Goal: Task Accomplishment & Management: Manage account settings

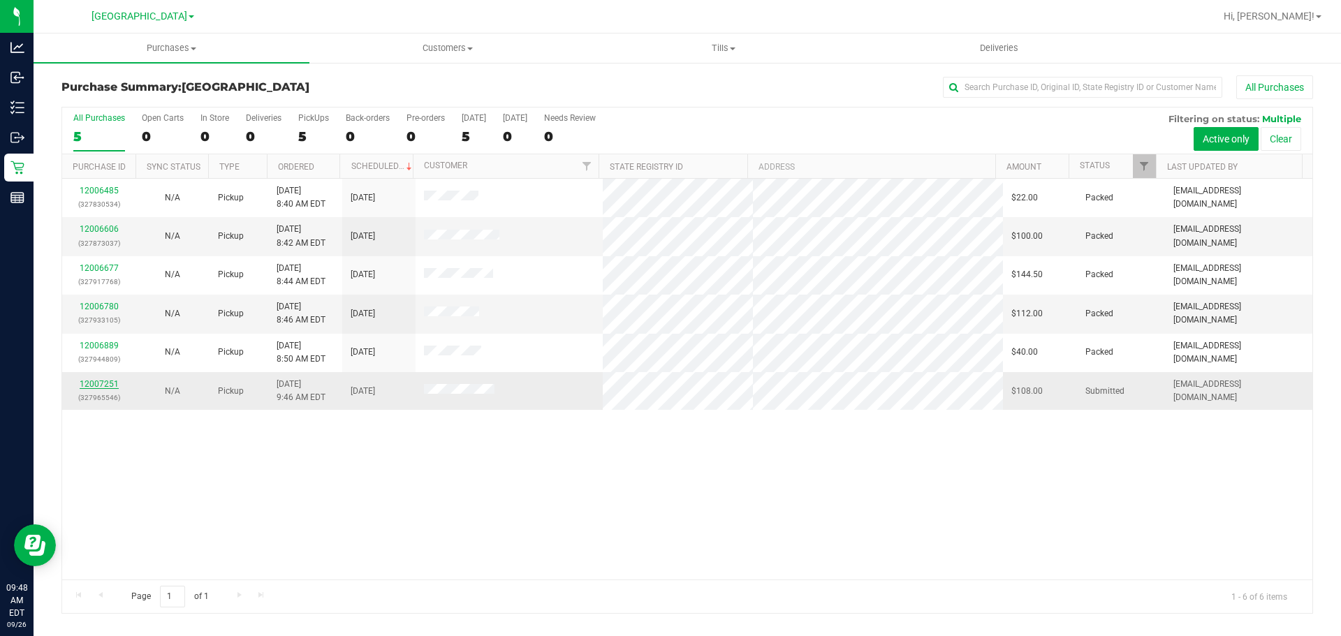
click at [96, 382] on link "12007251" at bounding box center [99, 384] width 39 height 10
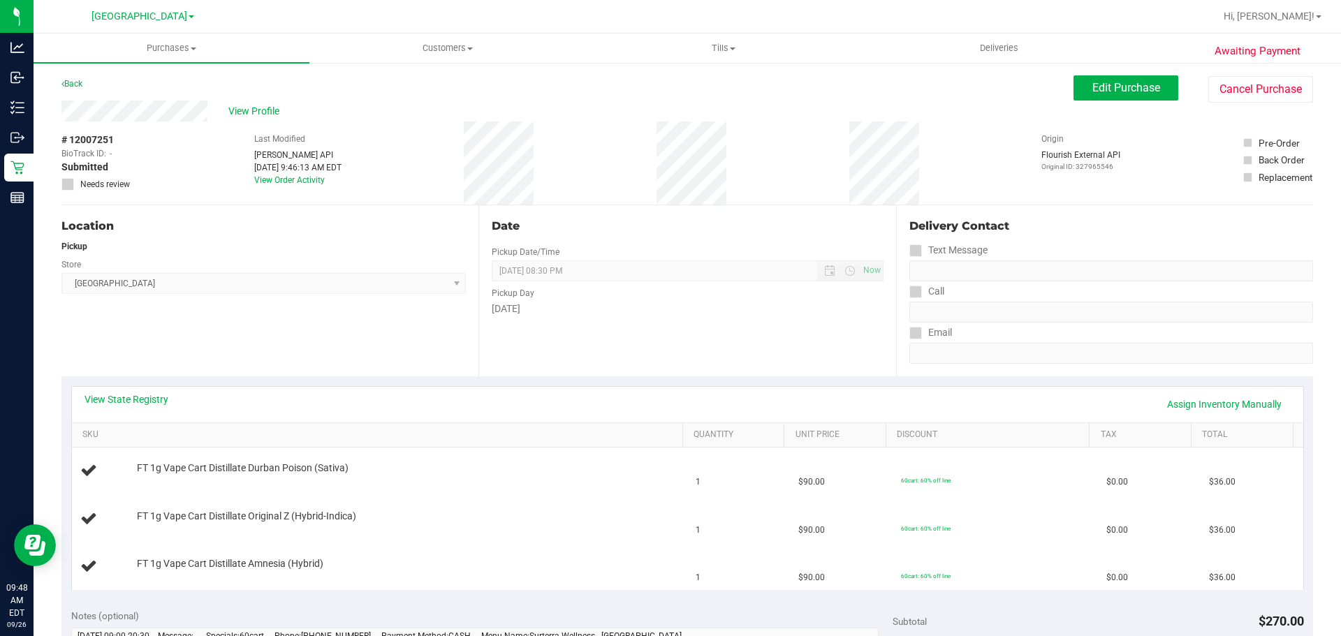
click at [842, 398] on div "View State Registry Assign Inventory Manually" at bounding box center [688, 404] width 1206 height 24
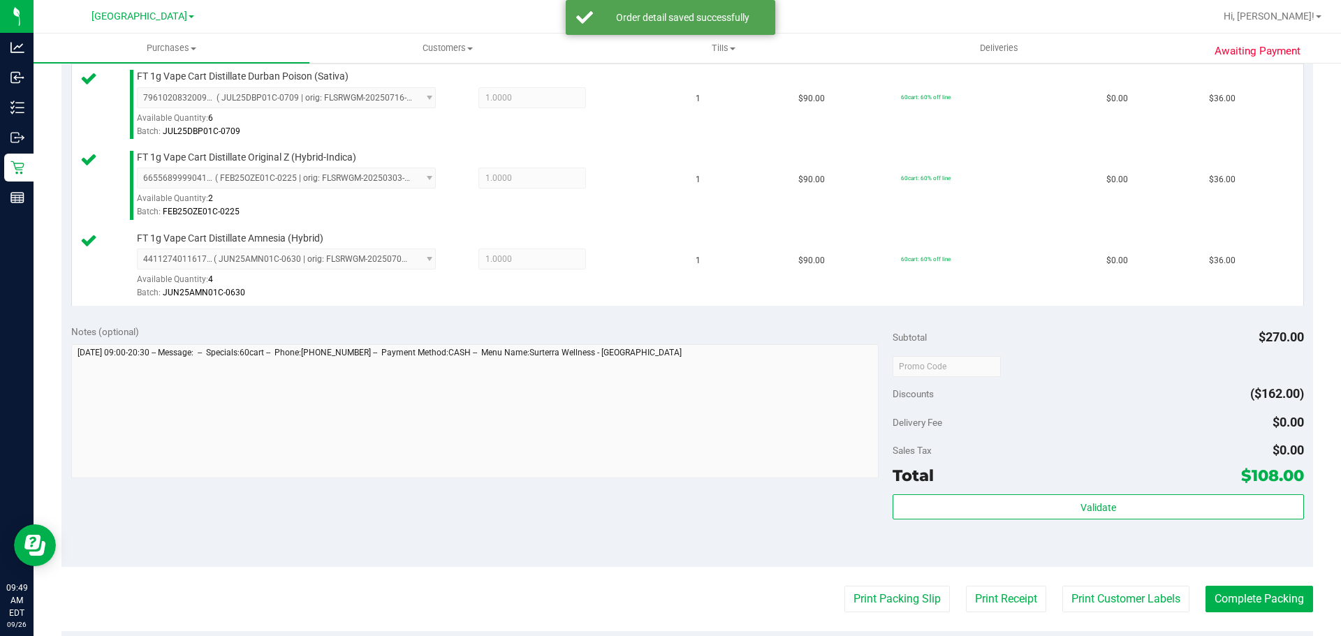
scroll to position [414, 0]
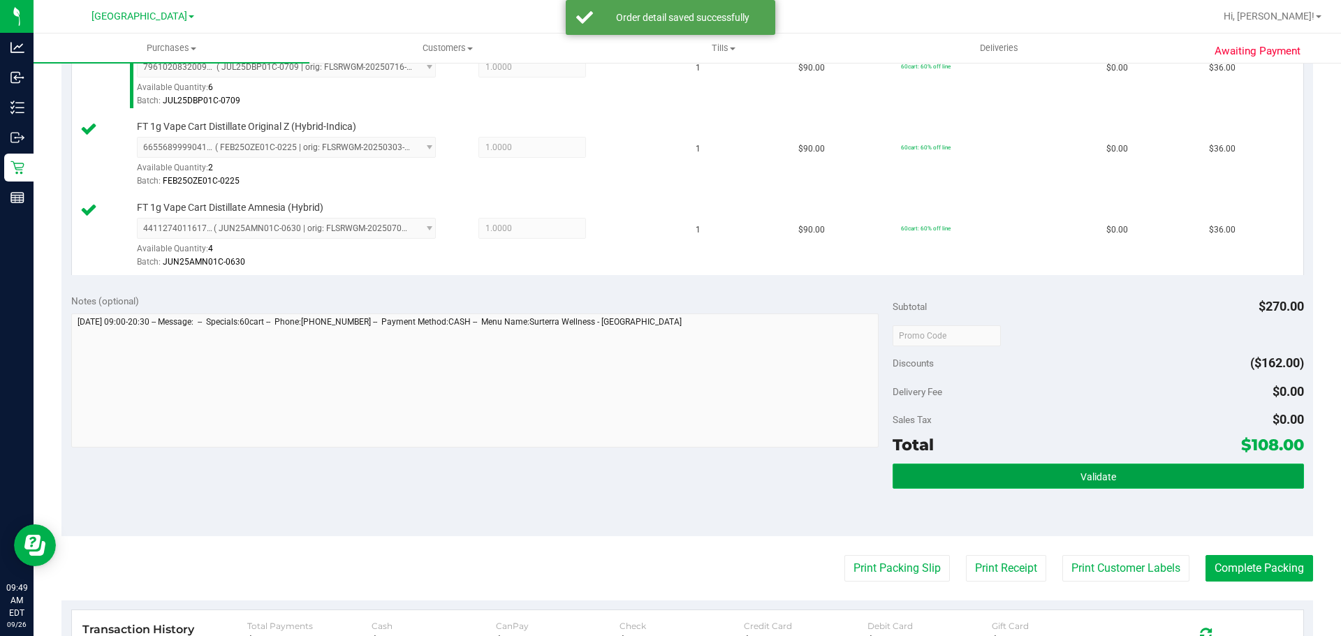
click at [963, 480] on button "Validate" at bounding box center [1098, 476] width 411 height 25
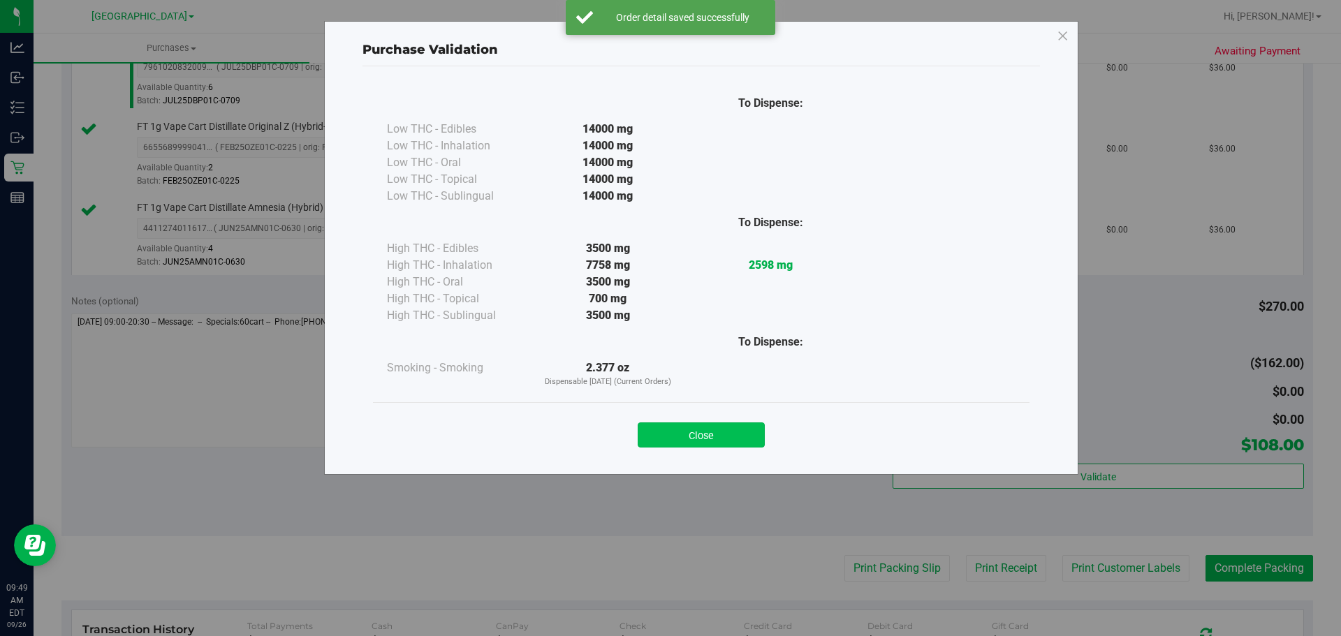
click at [717, 434] on button "Close" at bounding box center [701, 435] width 127 height 25
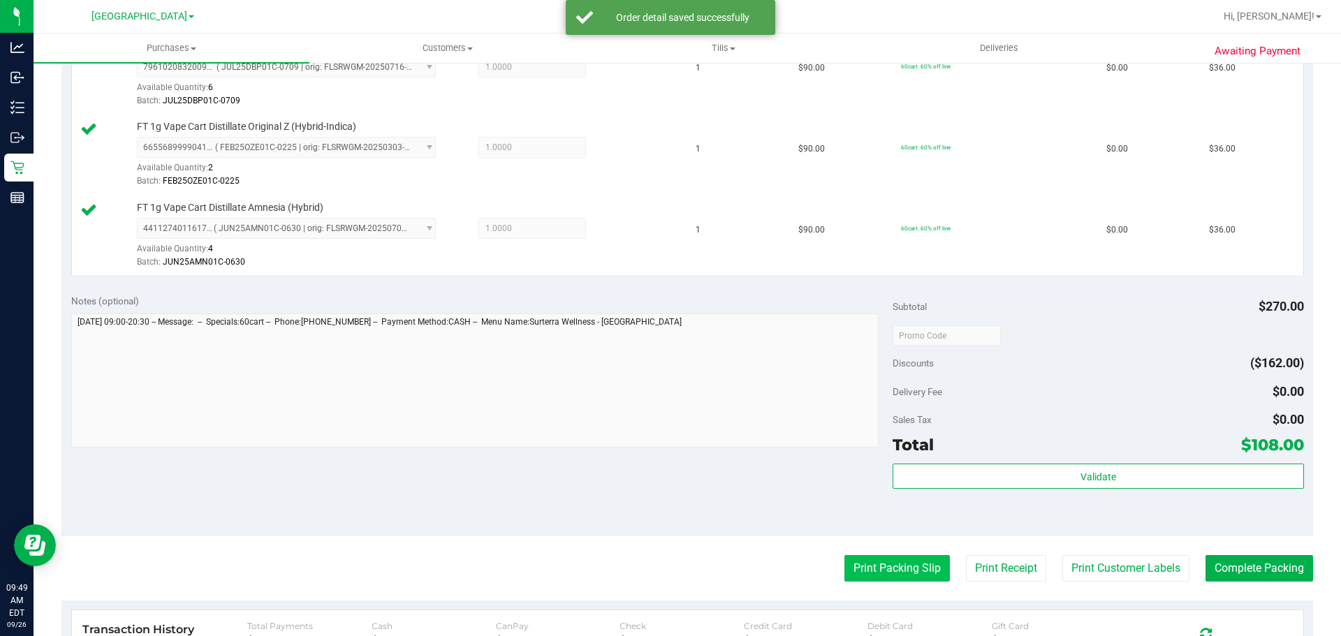
click at [888, 571] on button "Print Packing Slip" at bounding box center [896, 568] width 105 height 27
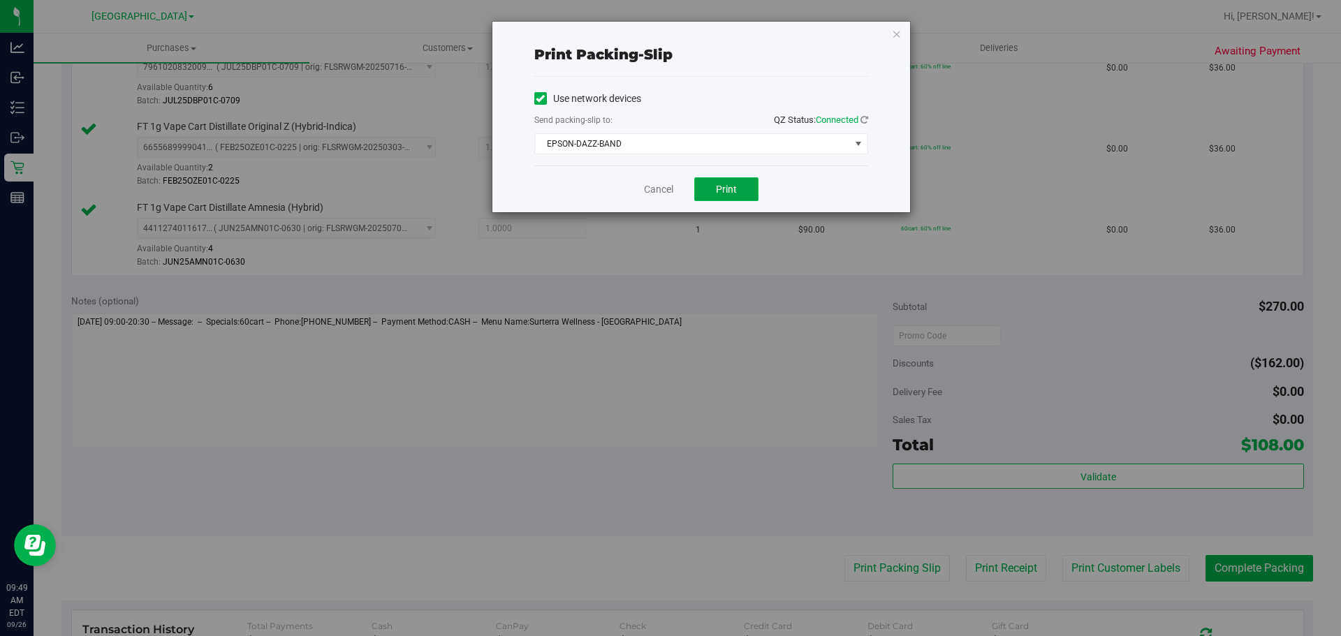
click at [722, 200] on button "Print" at bounding box center [726, 189] width 64 height 24
click at [663, 186] on link "Cancel" at bounding box center [658, 189] width 29 height 15
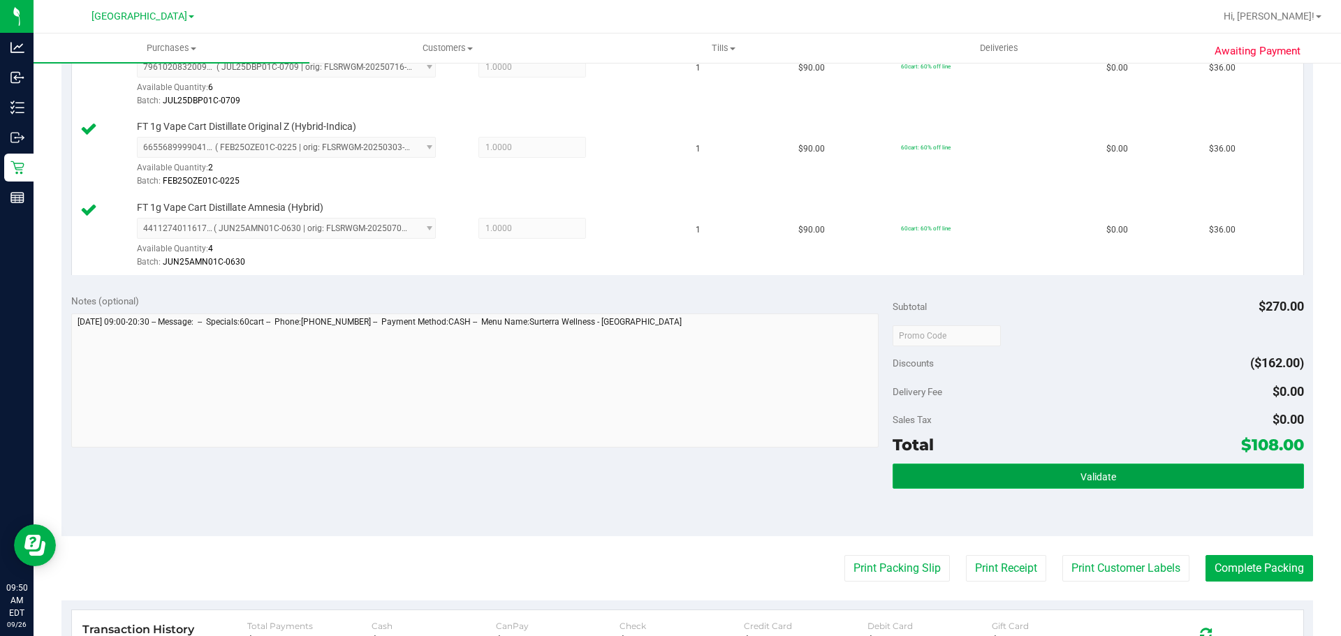
click at [1156, 488] on button "Validate" at bounding box center [1098, 476] width 411 height 25
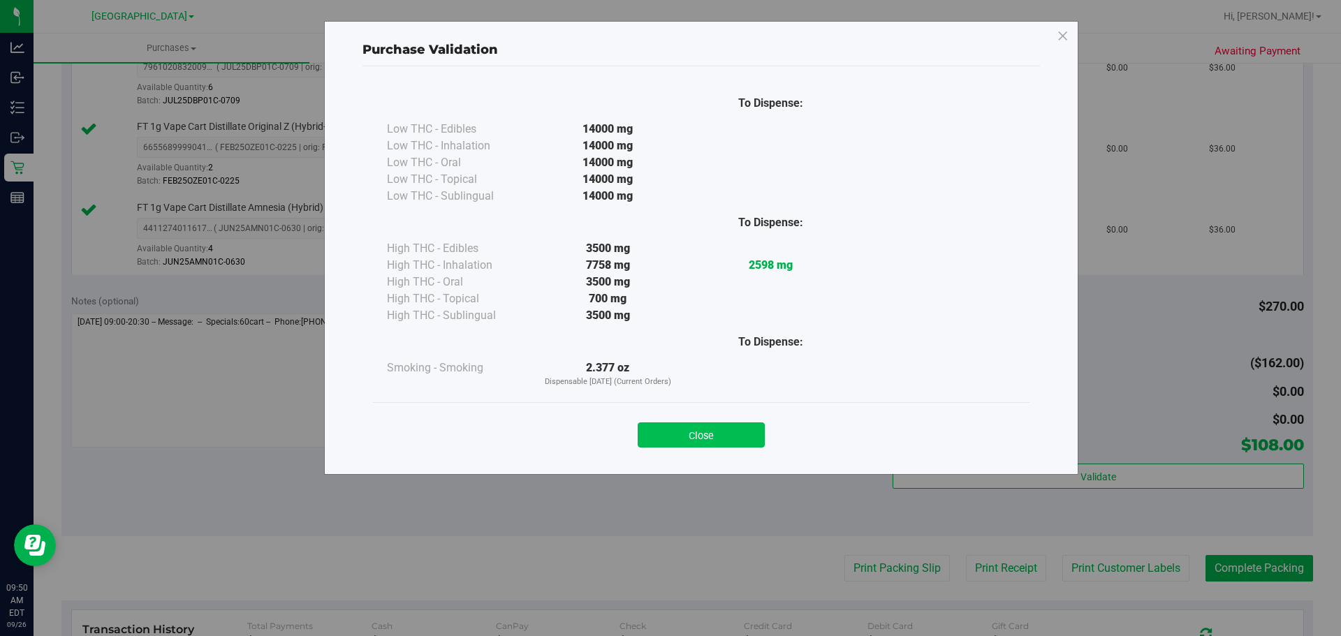
click at [754, 437] on button "Close" at bounding box center [701, 435] width 127 height 25
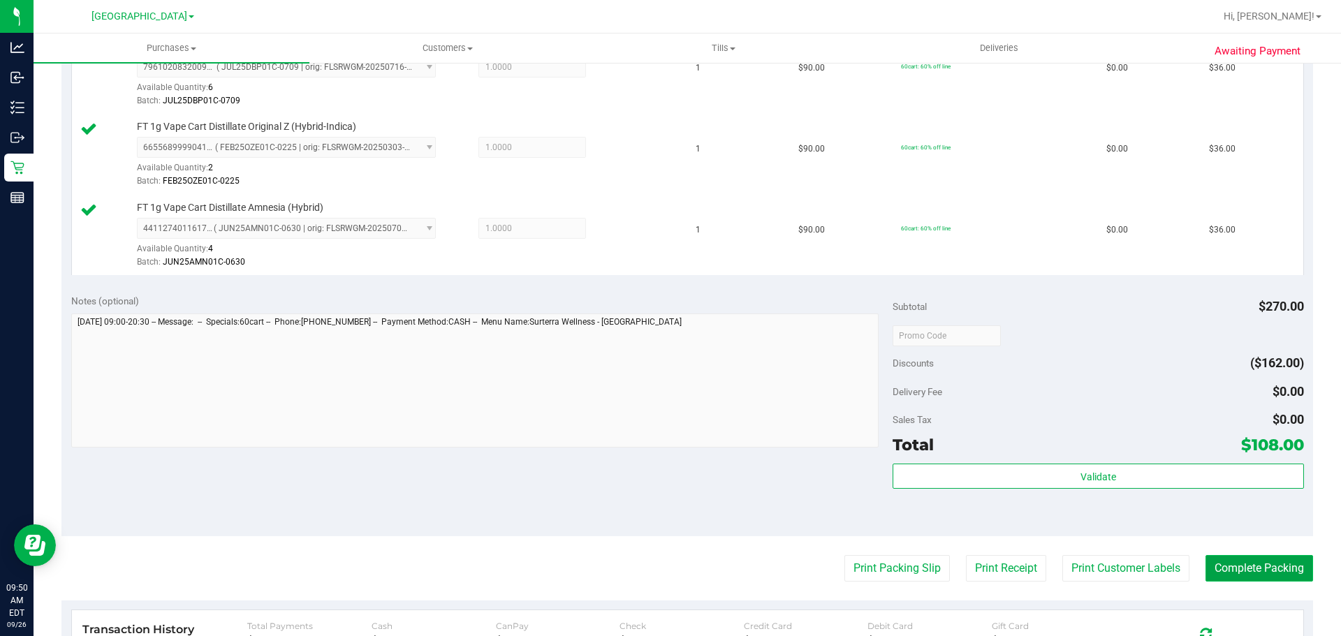
click at [1293, 579] on button "Complete Packing" at bounding box center [1259, 568] width 108 height 27
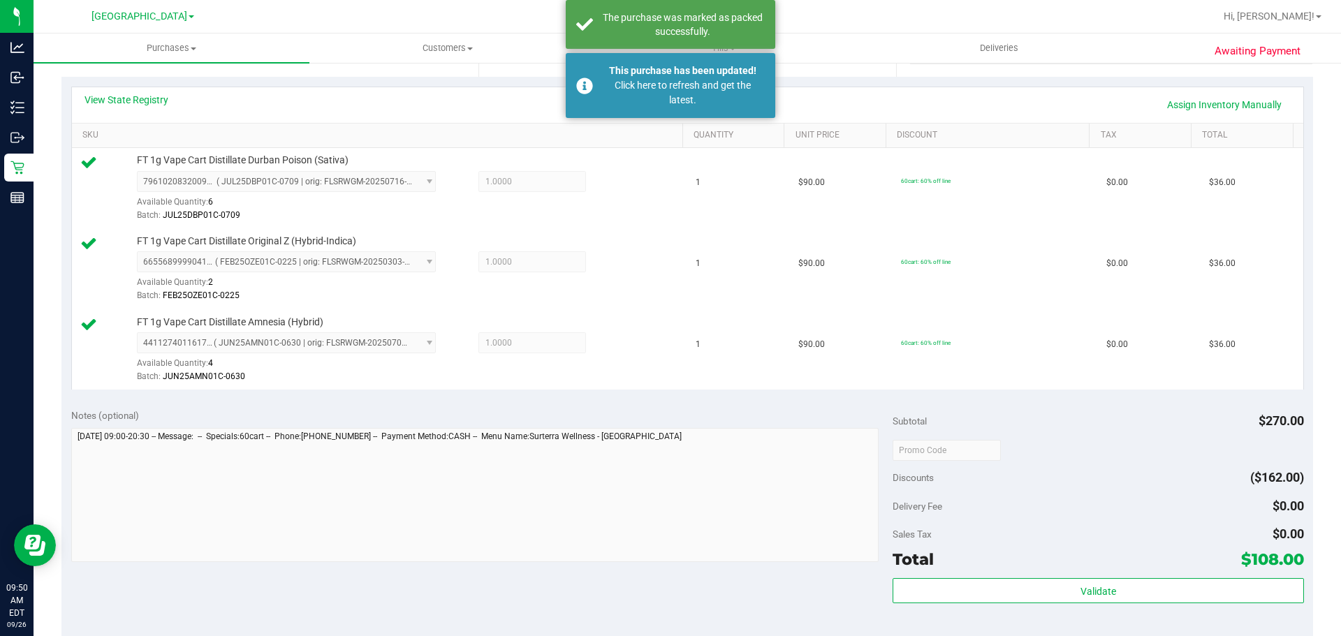
scroll to position [274, 0]
